Goal: Browse casually: Explore the website without a specific task or goal

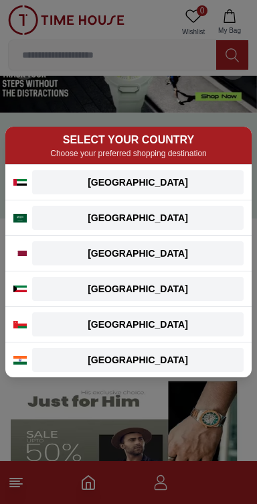
scroll to position [61, 0]
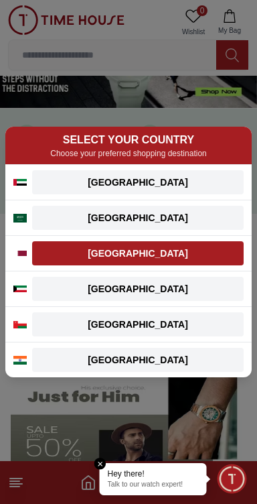
click at [162, 251] on div "Qatar" at bounding box center [138, 253] width 196 height 13
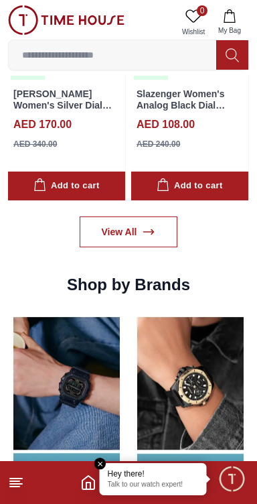
scroll to position [1141, 0]
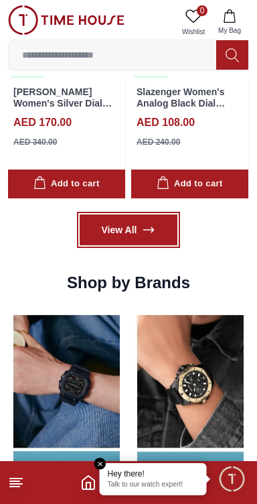
click at [140, 240] on link "View All" at bounding box center [129, 230] width 99 height 31
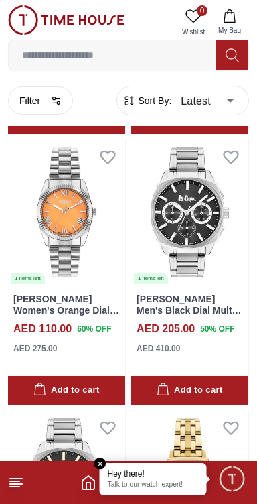
scroll to position [1105, 0]
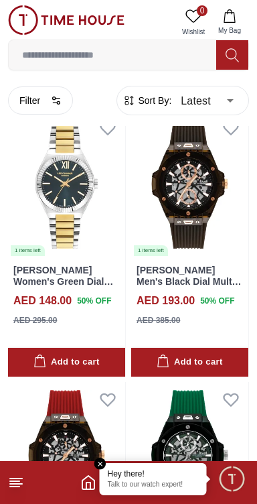
scroll to position [2396, 0]
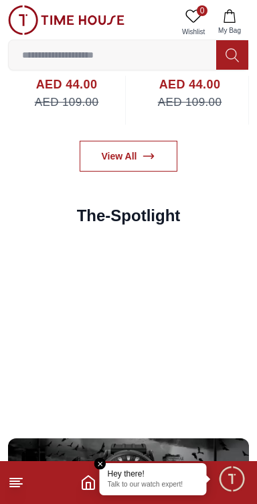
scroll to position [1141, 0]
